Goal: Entertainment & Leisure: Consume media (video, audio)

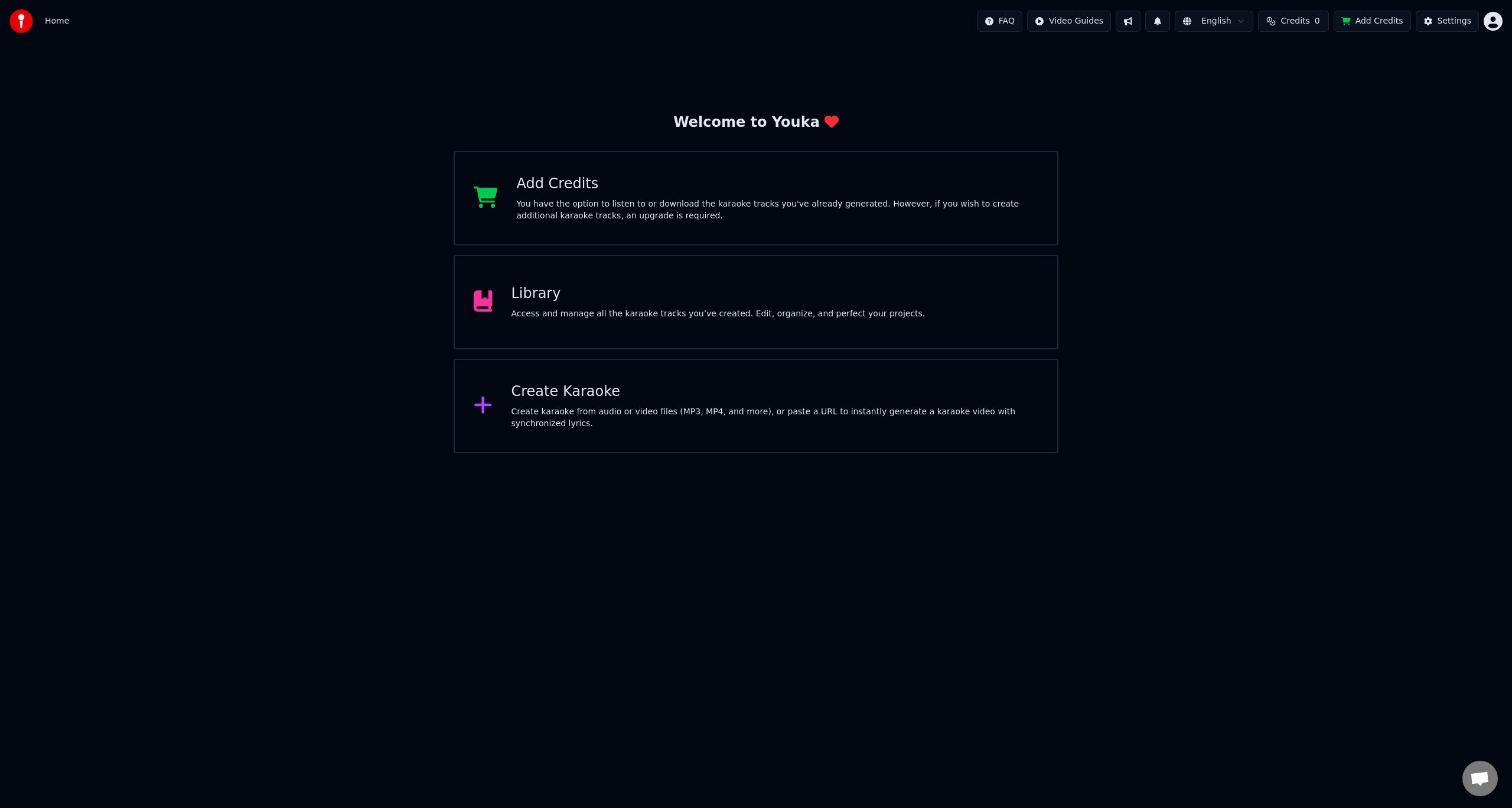
click at [561, 312] on div "Access and manage all the karaoke tracks you’ve created. Edit, organize, and pe…" at bounding box center [718, 314] width 414 height 12
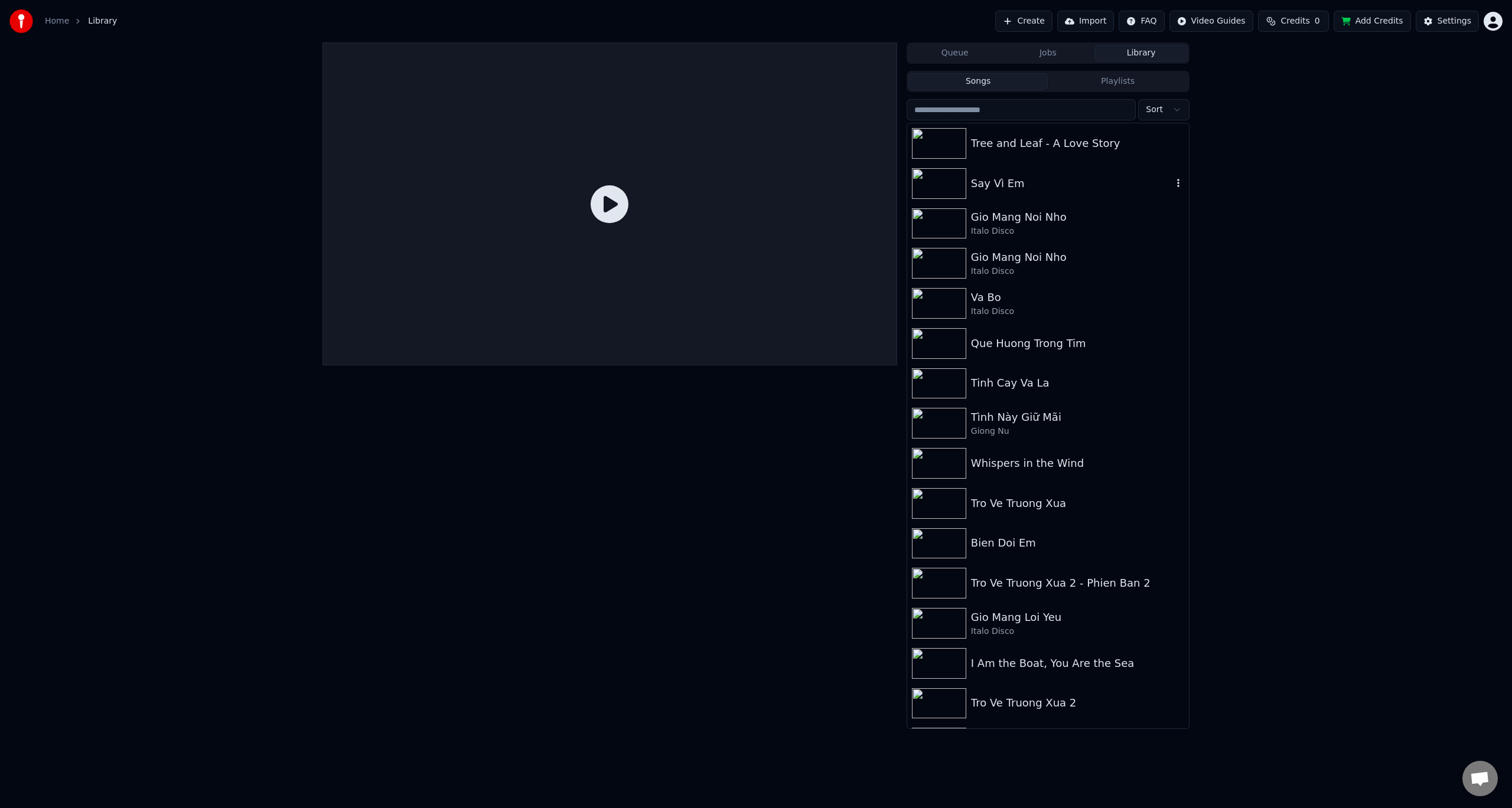
click at [950, 188] on img at bounding box center [939, 184] width 54 height 31
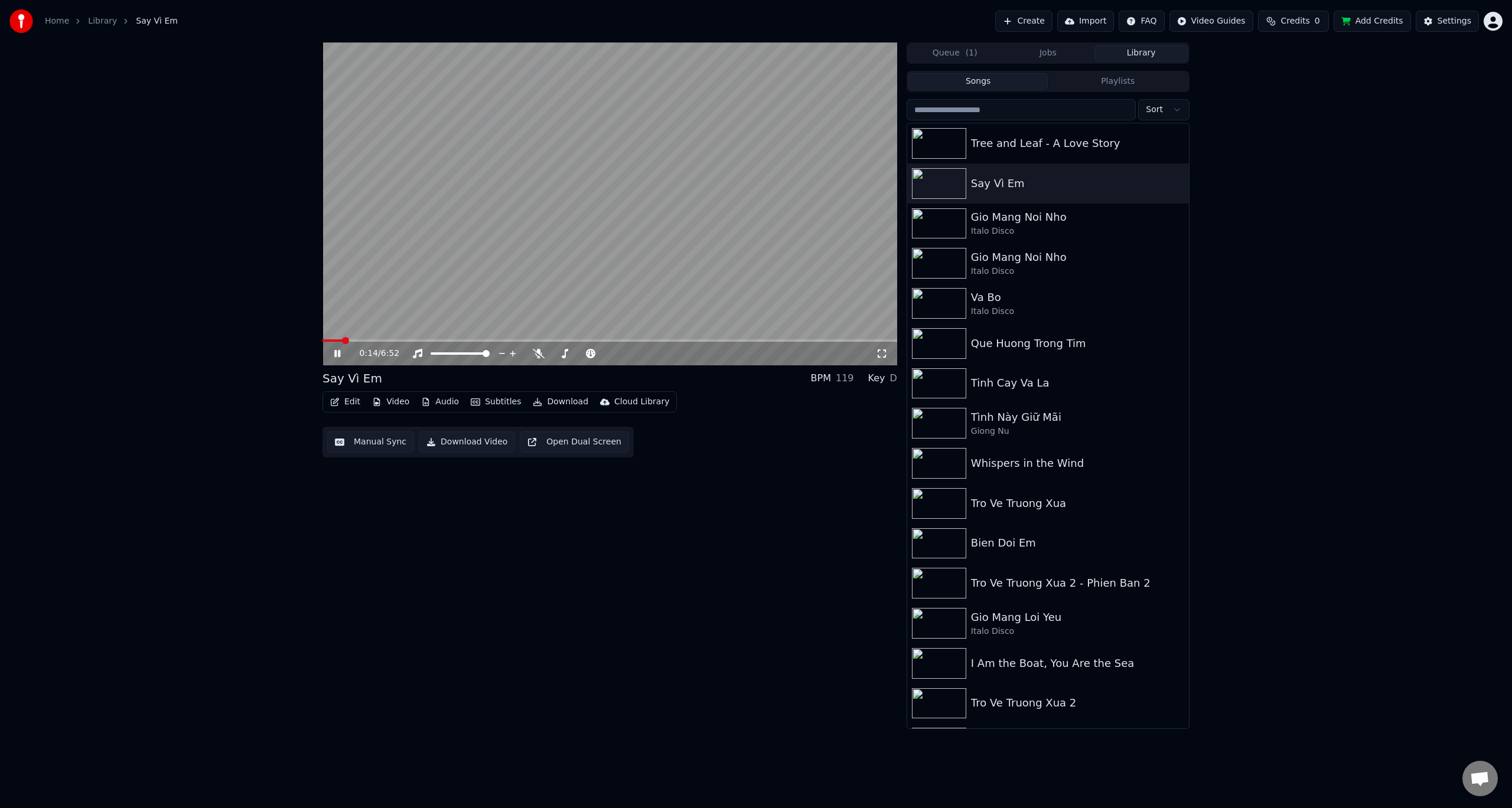
click at [337, 351] on icon at bounding box center [345, 353] width 27 height 9
click at [1493, 24] on html "Home Library Say Vì Em Create Import FAQ Video Guides Credits 0 Add Credits Set…" at bounding box center [756, 404] width 1512 height 808
click at [1406, 70] on span "Billing" at bounding box center [1409, 76] width 25 height 12
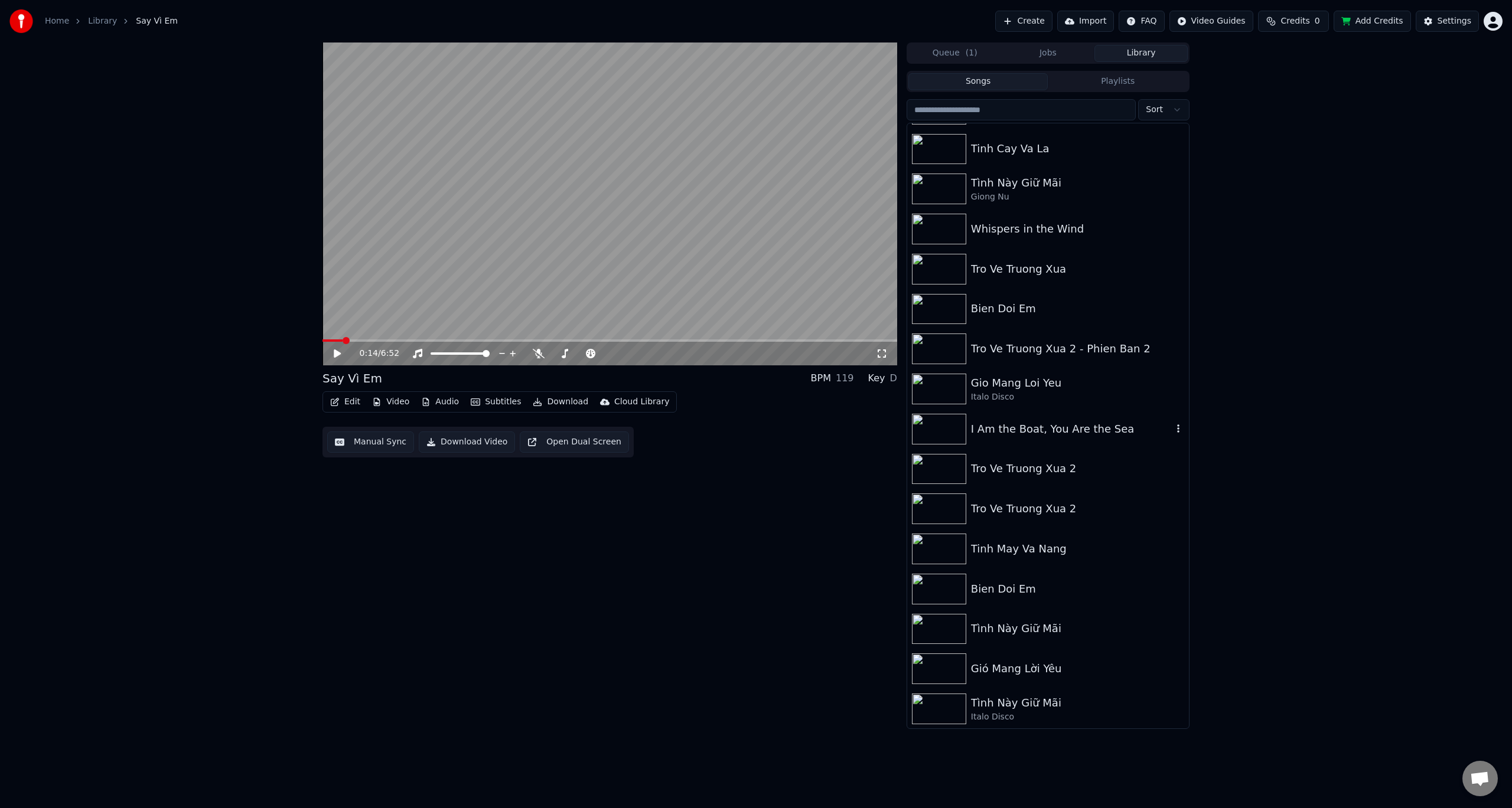
scroll to position [236, 0]
click at [1476, 779] on span "Open chat" at bounding box center [1480, 779] width 20 height 16
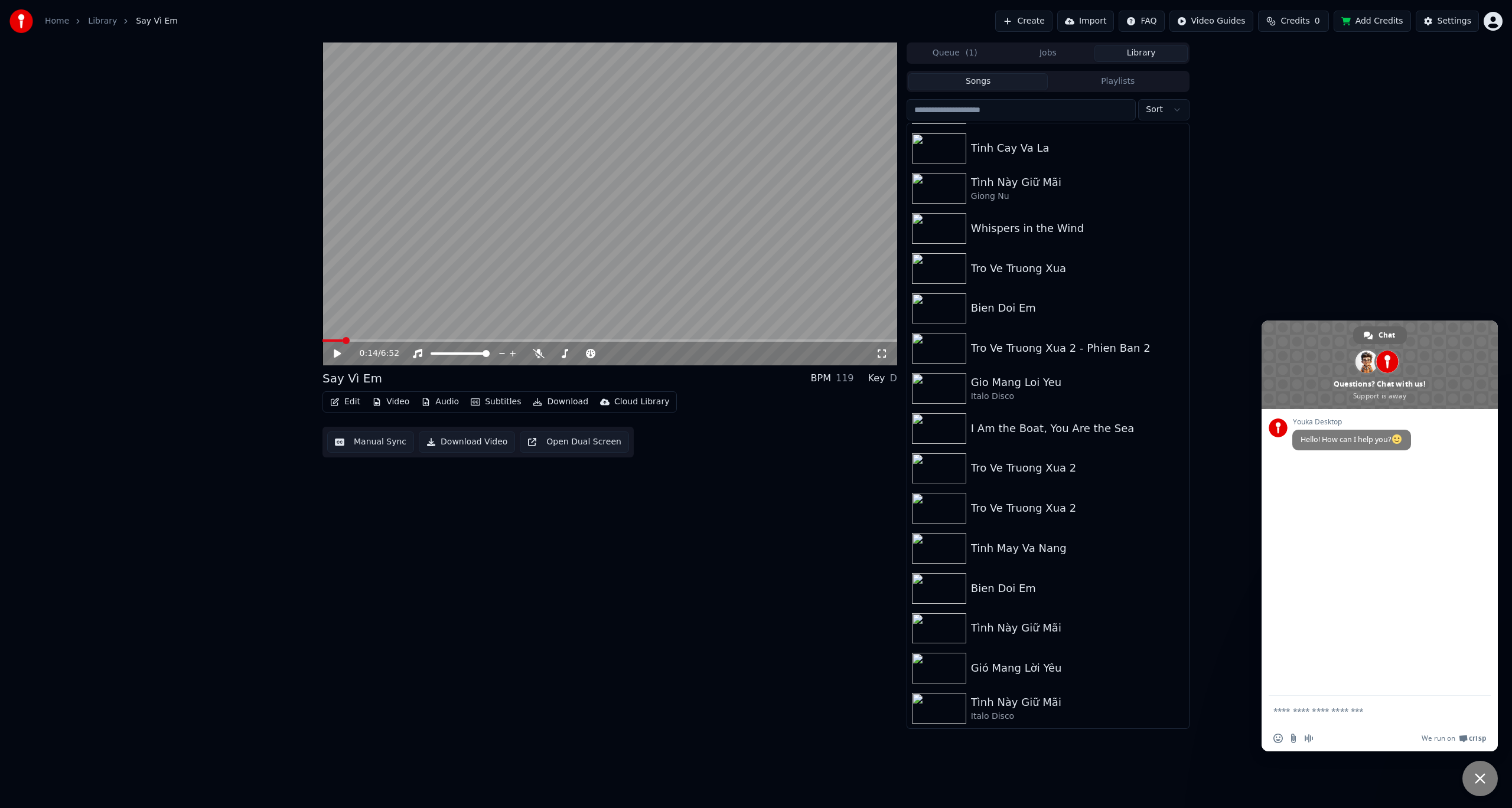
click at [1476, 778] on span "Close chat" at bounding box center [1480, 778] width 11 height 11
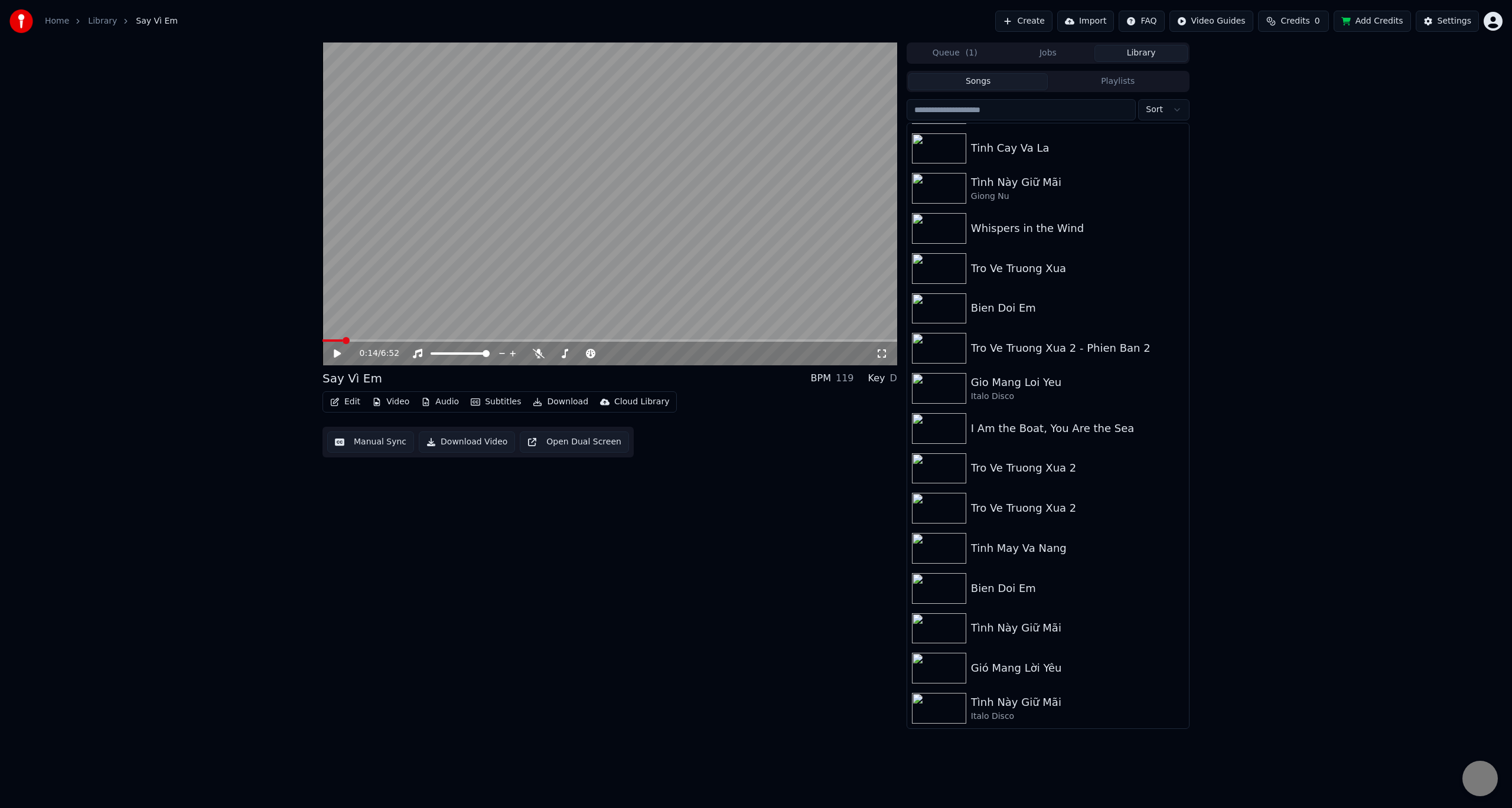
click at [1475, 778] on span "Close chat" at bounding box center [1480, 779] width 13 height 13
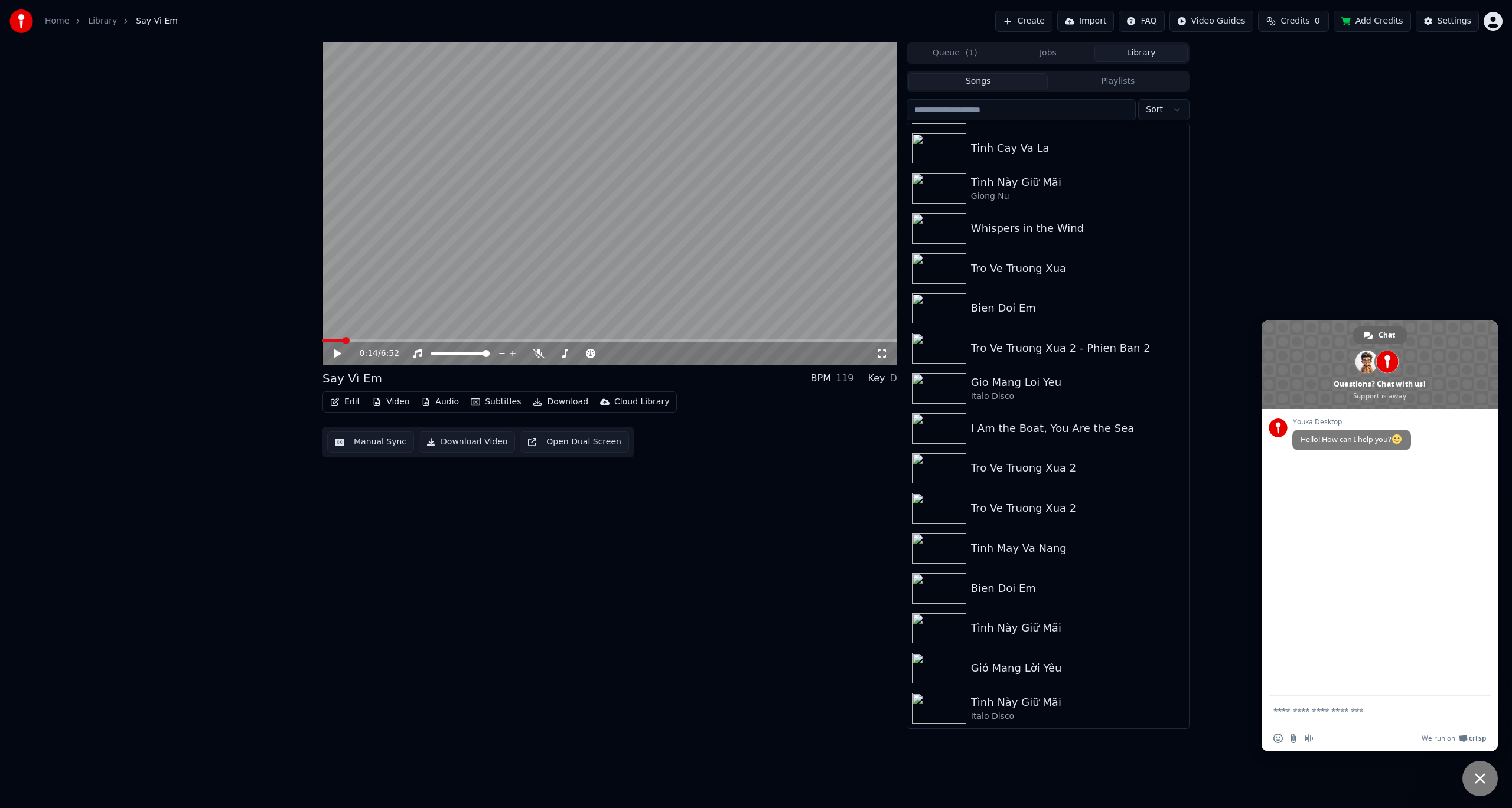
click at [1313, 710] on textarea "Compose your message..." at bounding box center [1366, 711] width 187 height 11
type textarea "**********"
click at [1399, 280] on div "0:14 / 6:52 Say Vì Em BPM 119 Key D Edit Video Audio Subtitles Download Cloud L…" at bounding box center [756, 385] width 1512 height 686
click at [1477, 779] on span "Close chat" at bounding box center [1480, 778] width 11 height 11
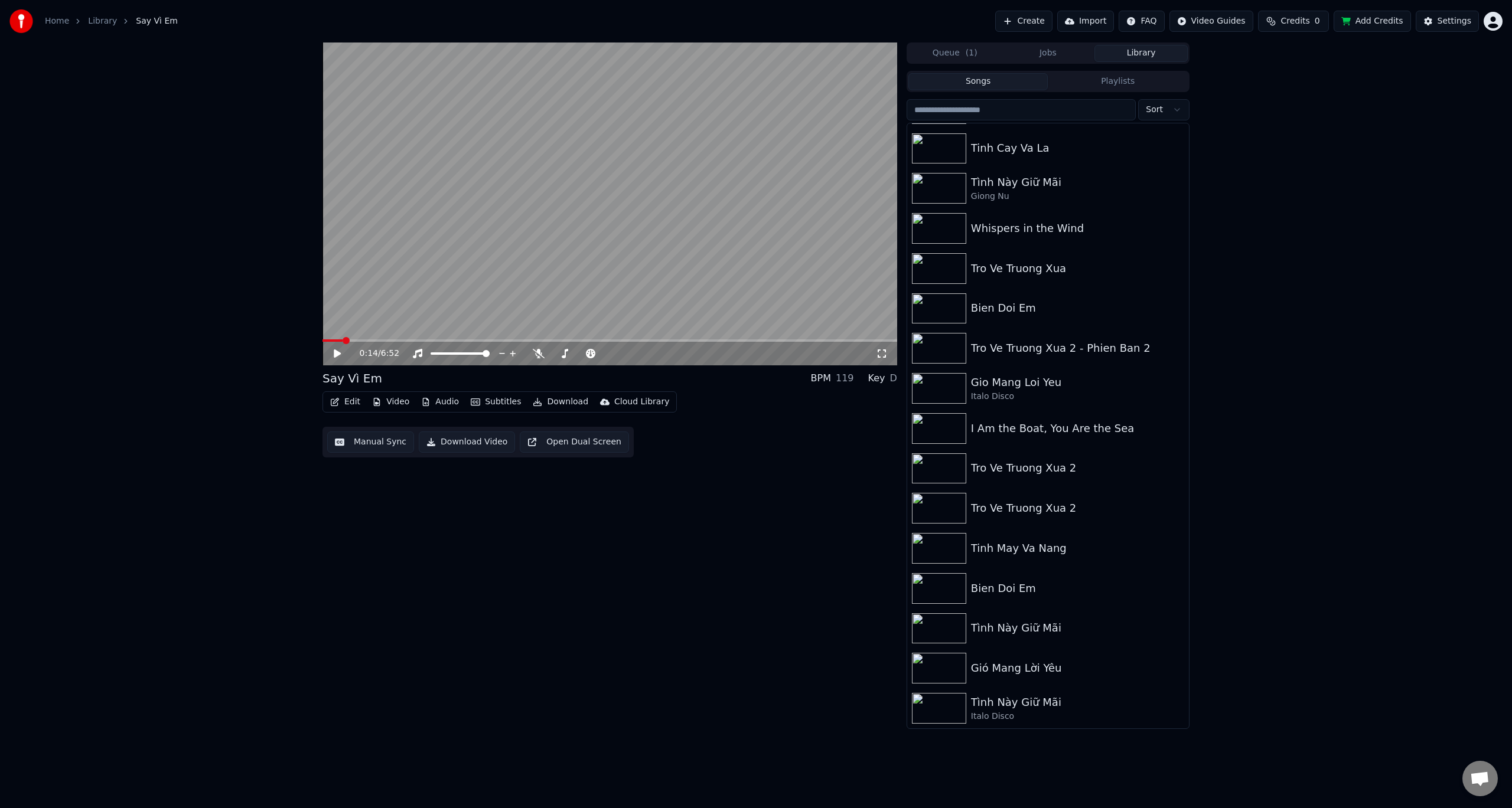
click at [337, 349] on icon at bounding box center [345, 353] width 27 height 9
click at [894, 381] on div "D" at bounding box center [894, 378] width 7 height 14
click at [392, 340] on span at bounding box center [610, 340] width 575 height 2
click at [508, 336] on video at bounding box center [610, 203] width 575 height 323
click at [335, 355] on icon at bounding box center [337, 353] width 7 height 8
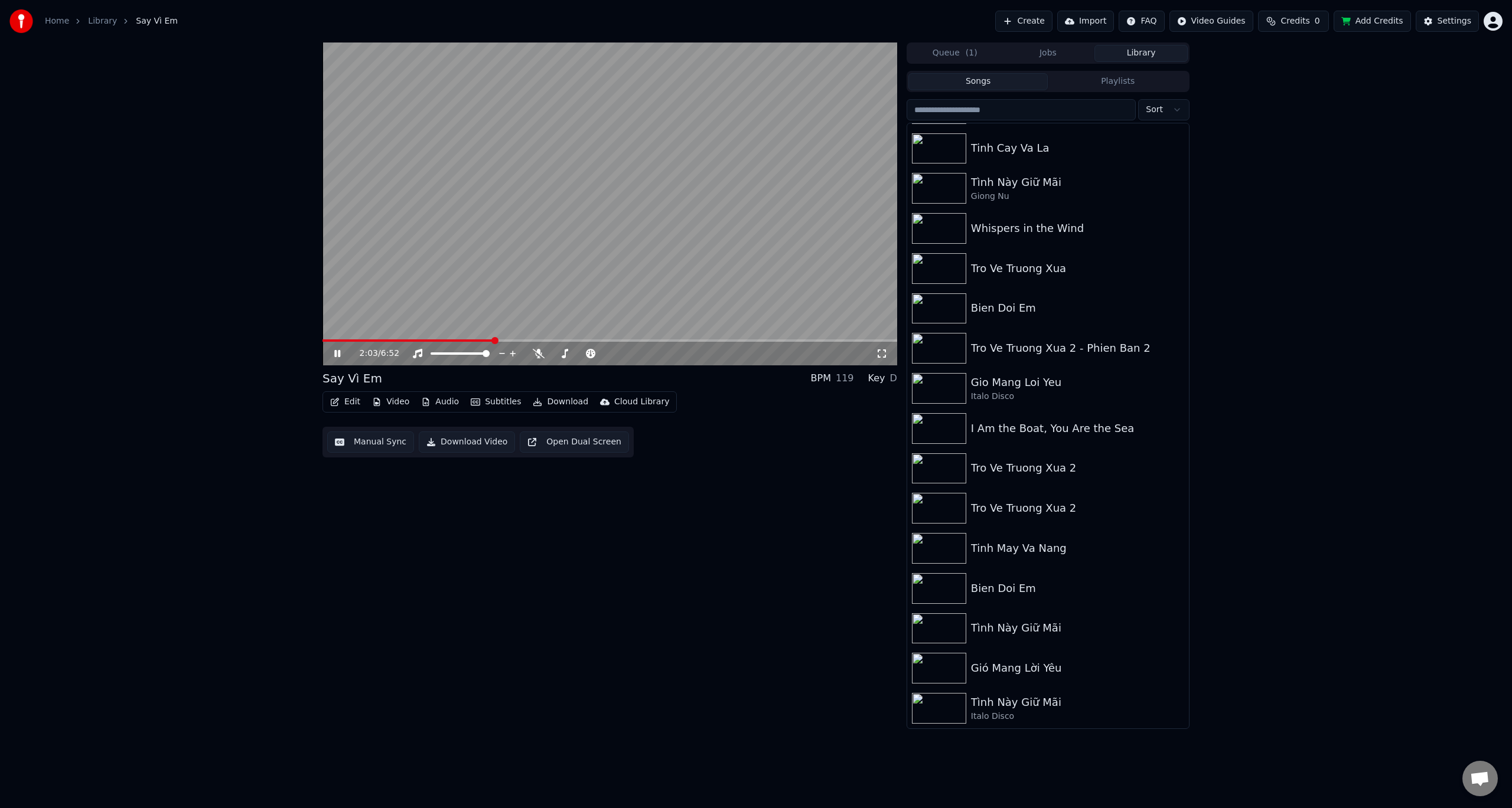
click at [494, 341] on span at bounding box center [610, 340] width 575 height 2
click at [541, 354] on icon at bounding box center [538, 353] width 12 height 9
click at [567, 339] on video at bounding box center [610, 203] width 575 height 323
click at [591, 344] on span at bounding box center [587, 341] width 7 height 7
click at [336, 353] on icon at bounding box center [337, 353] width 7 height 8
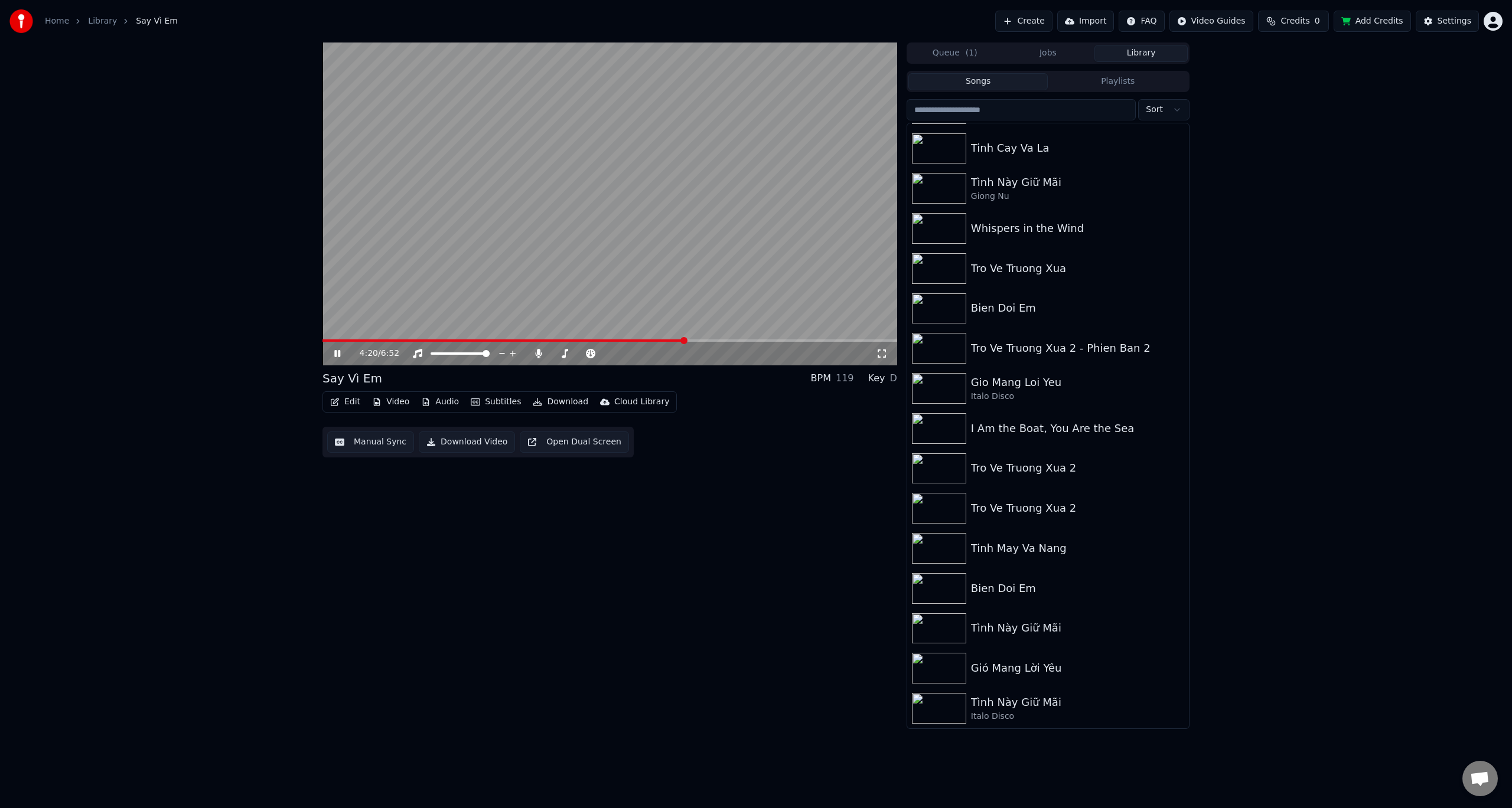
drag, startPoint x: 334, startPoint y: 353, endPoint x: 346, endPoint y: 353, distance: 12.0
click at [335, 353] on icon at bounding box center [345, 353] width 27 height 9
click at [1487, 21] on html "Home Library Say Vì Em Create Import FAQ Video Guides Credits 0 Add Credits Set…" at bounding box center [756, 404] width 1512 height 808
click at [1405, 70] on span "Billing" at bounding box center [1409, 76] width 25 height 12
